Goal: Task Accomplishment & Management: Manage account settings

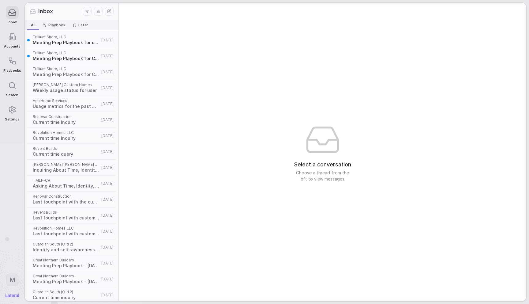
drag, startPoint x: 3, startPoint y: 111, endPoint x: 8, endPoint y: 111, distance: 4.6
click at [3, 111] on nav "Inbox Accounts Playbooks Search Settings M" at bounding box center [12, 152] width 24 height 304
click at [9, 111] on icon at bounding box center [12, 109] width 6 height 7
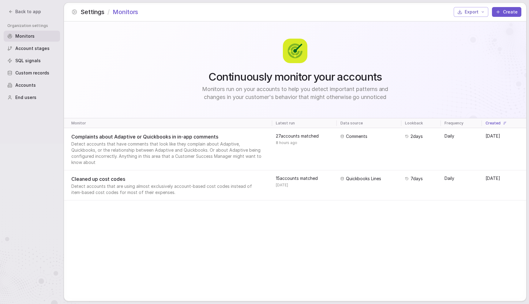
click at [181, 36] on div "Continuously monitor your accounts Monitors run on your accounts to help you de…" at bounding box center [295, 69] width 462 height 97
click at [128, 72] on div "Continuously monitor your accounts Monitors run on your accounts to help you de…" at bounding box center [295, 69] width 462 height 97
